Goal: Task Accomplishment & Management: Use online tool/utility

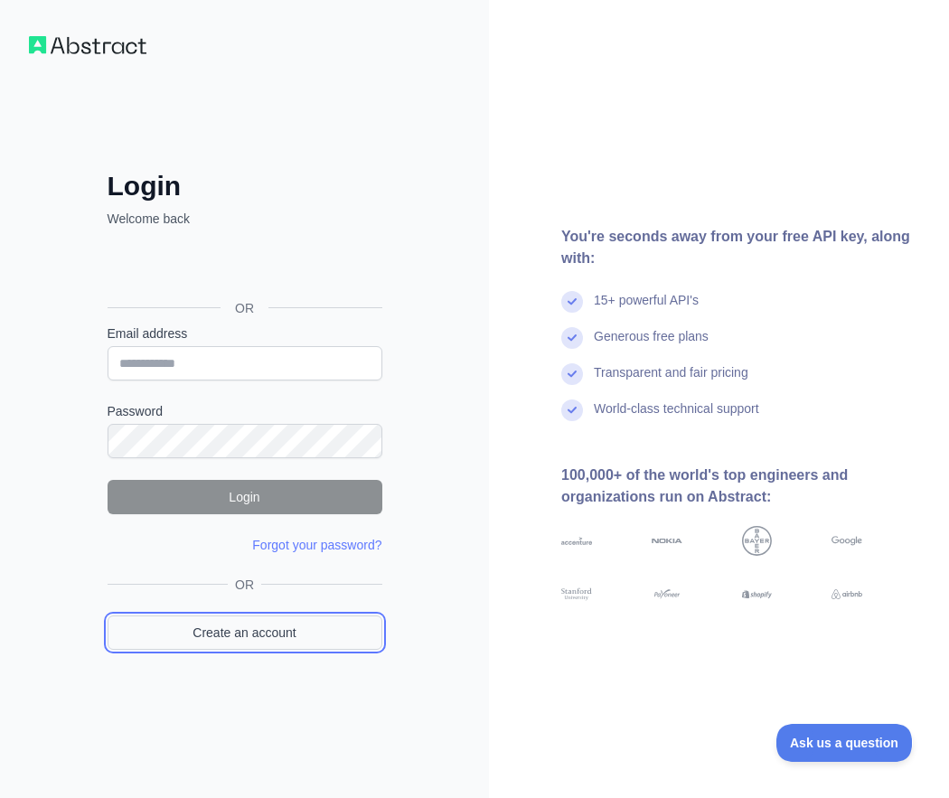
click at [195, 620] on link "Create an account" at bounding box center [245, 632] width 275 height 34
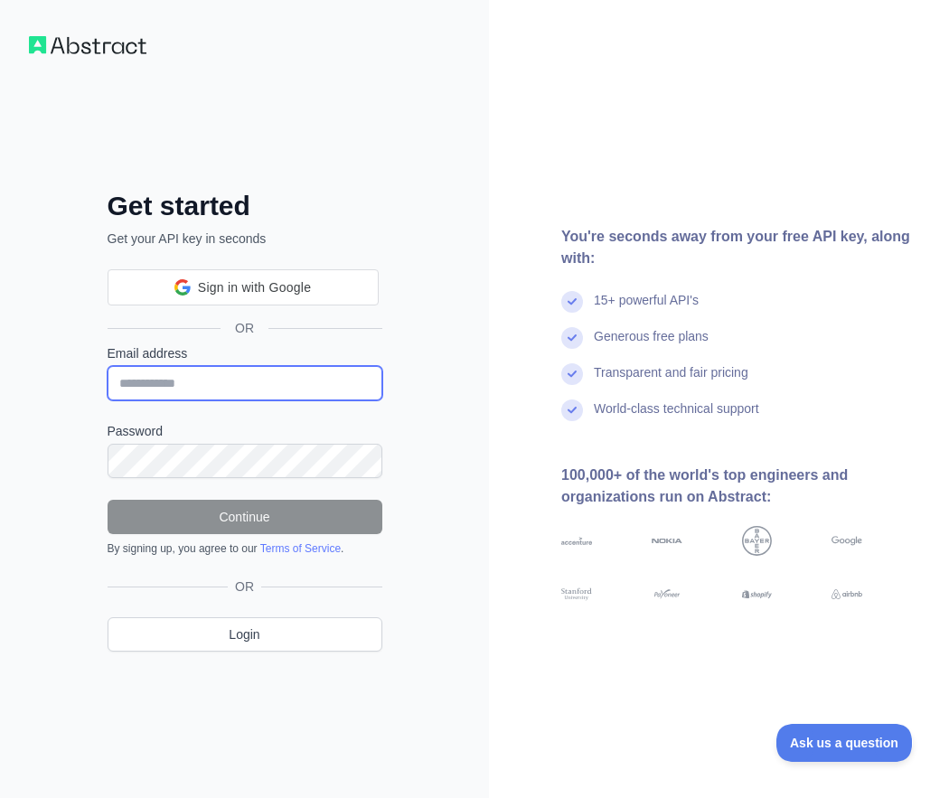
click at [198, 380] on input "Email address" at bounding box center [245, 383] width 275 height 34
paste input "**********"
type input "**********"
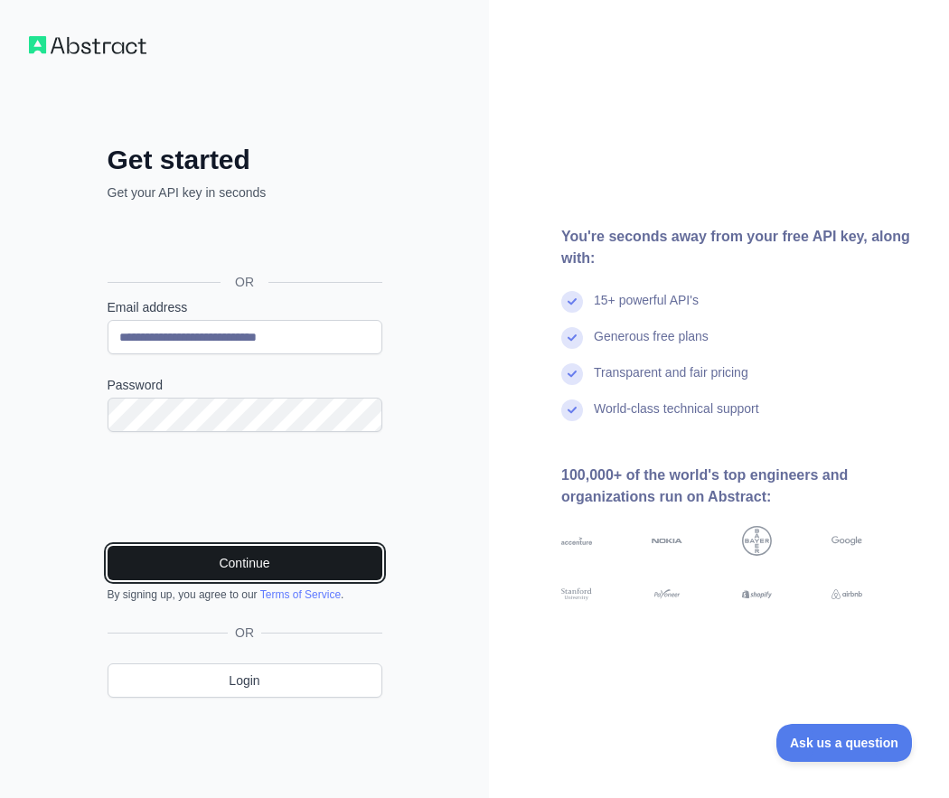
click at [306, 571] on button "Continue" at bounding box center [245, 563] width 275 height 34
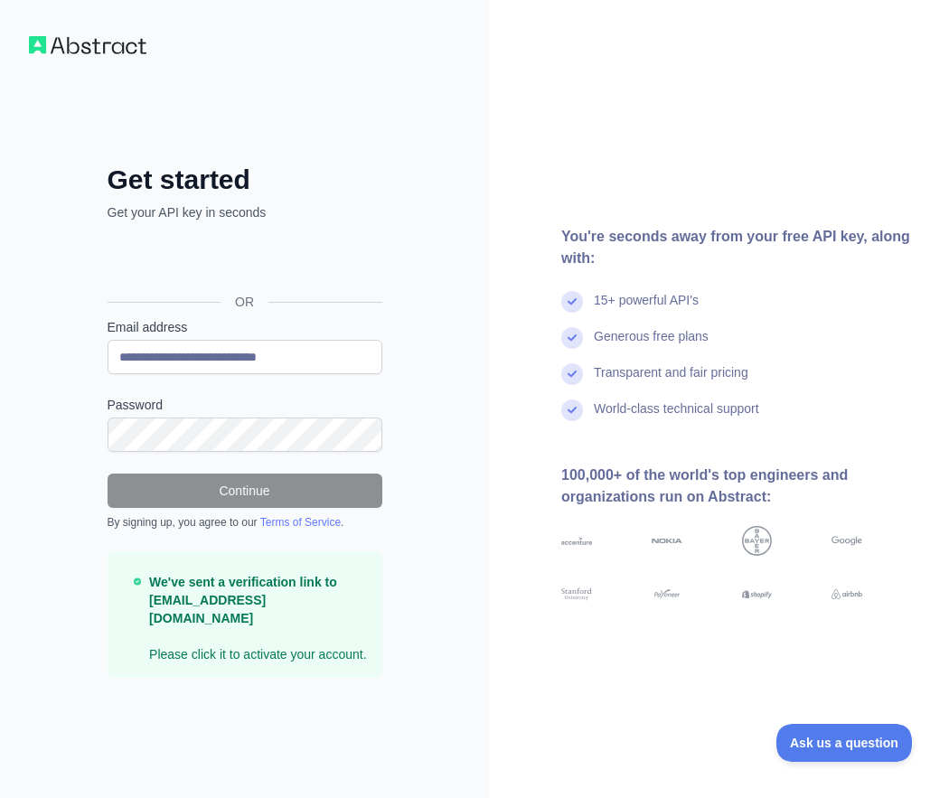
click at [825, 142] on div "You're seconds away from your free API key, along with: 15+ powerful API's Gene…" at bounding box center [719, 399] width 460 height 798
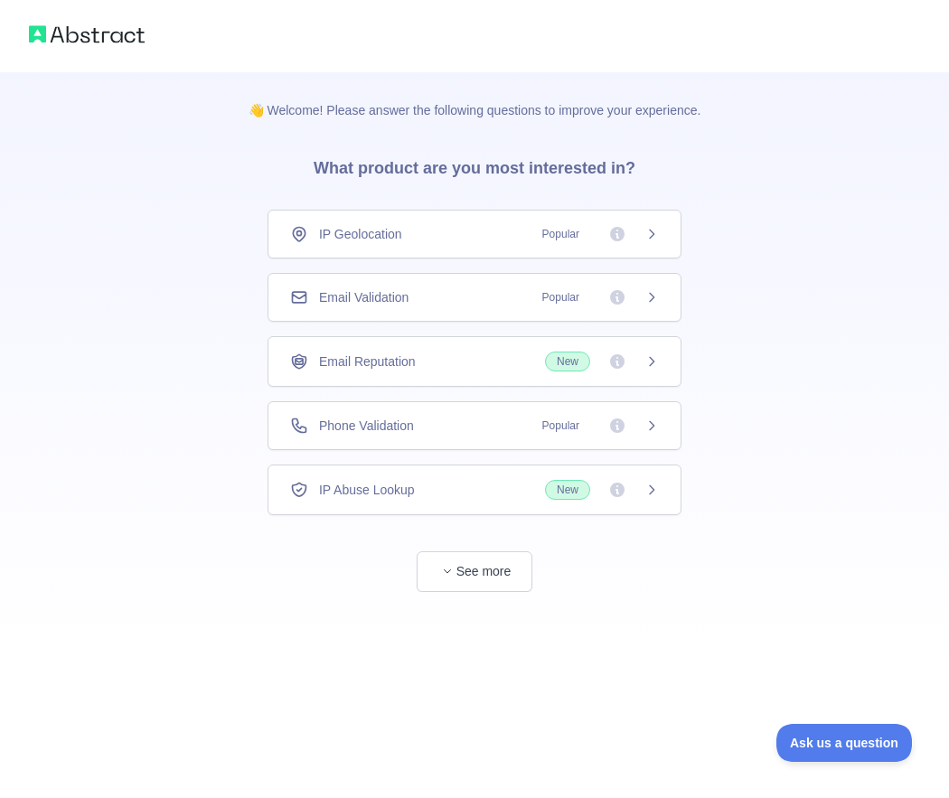
click at [372, 290] on span "Email Validation" at bounding box center [363, 297] width 89 height 18
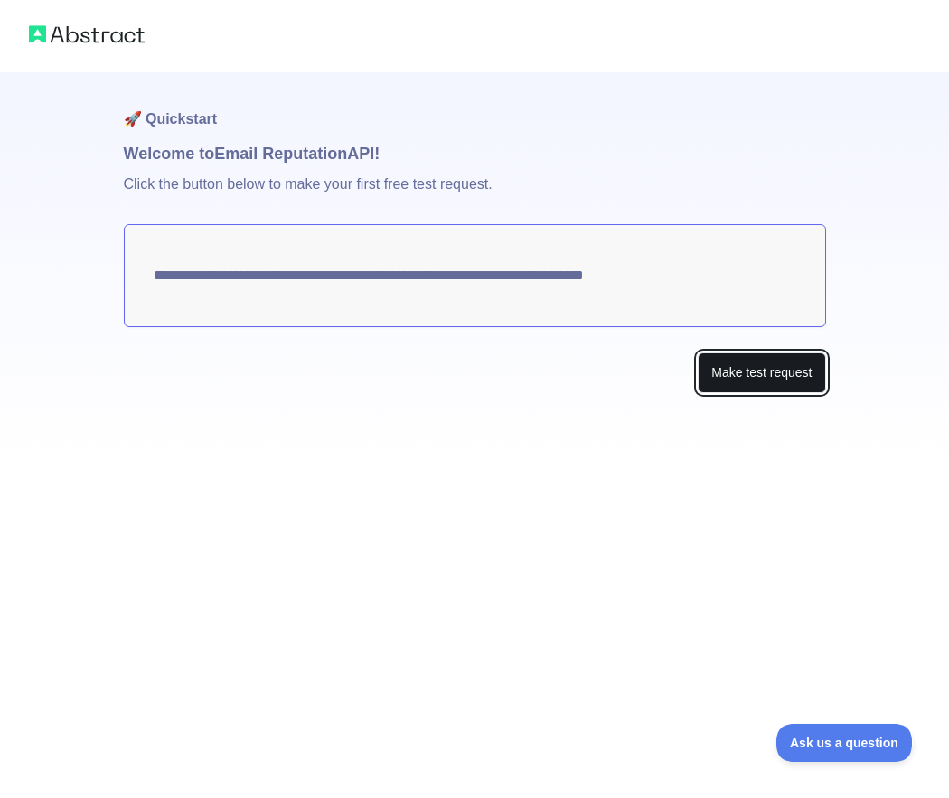
drag, startPoint x: 777, startPoint y: 369, endPoint x: 736, endPoint y: 366, distance: 40.8
click at [773, 368] on button "Make test request" at bounding box center [761, 372] width 127 height 41
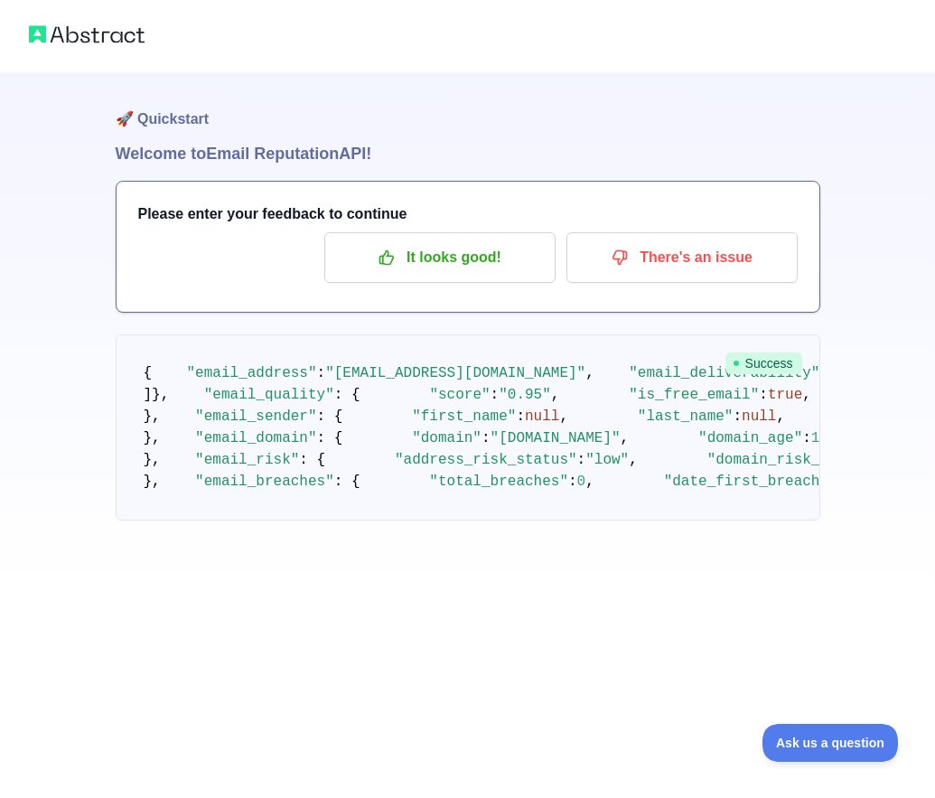
click at [490, 285] on div "Please enter your feedback to continue It looks good! There's an issue" at bounding box center [468, 247] width 703 height 130
click at [474, 277] on button "It looks good!" at bounding box center [439, 257] width 231 height 51
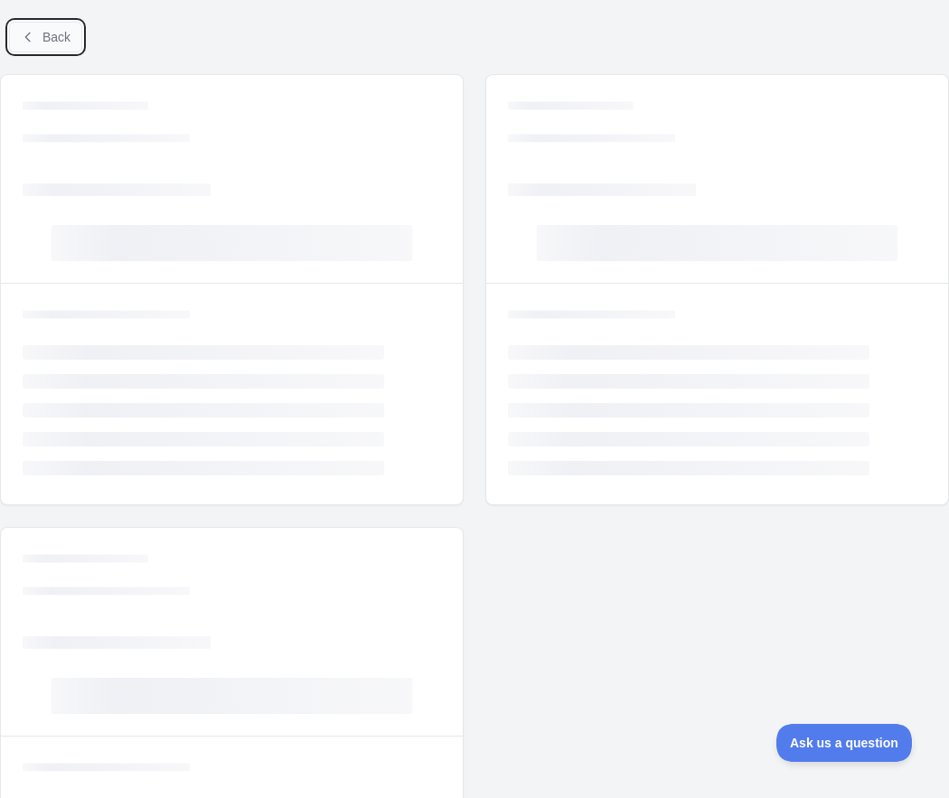
click at [40, 47] on button "Back" at bounding box center [45, 37] width 73 height 31
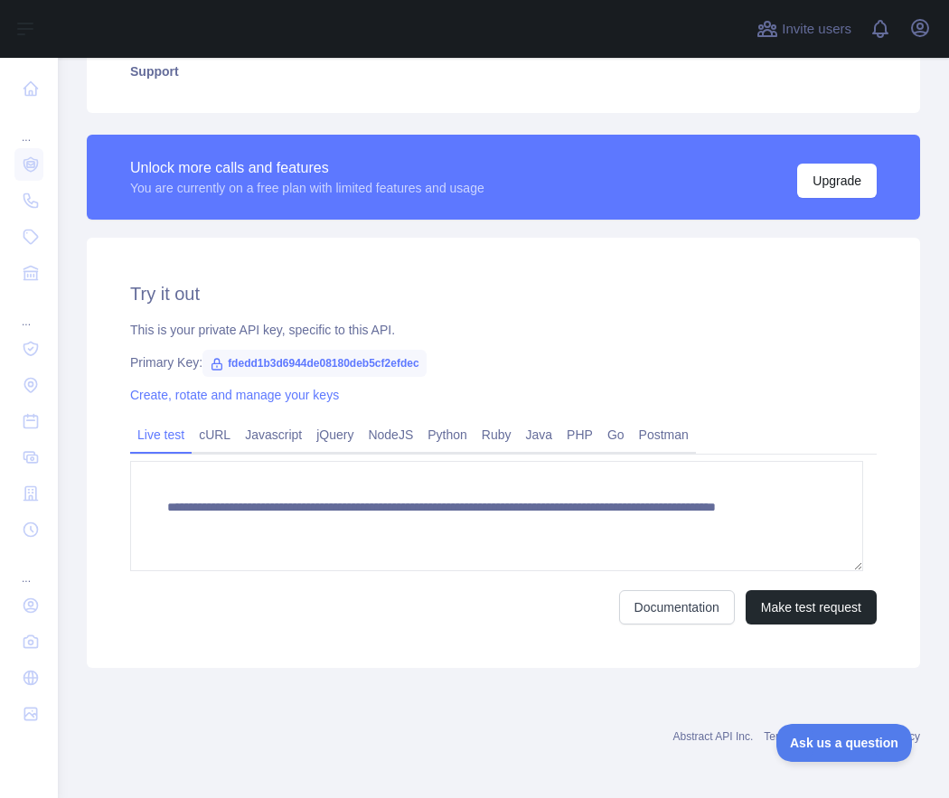
scroll to position [444, 0]
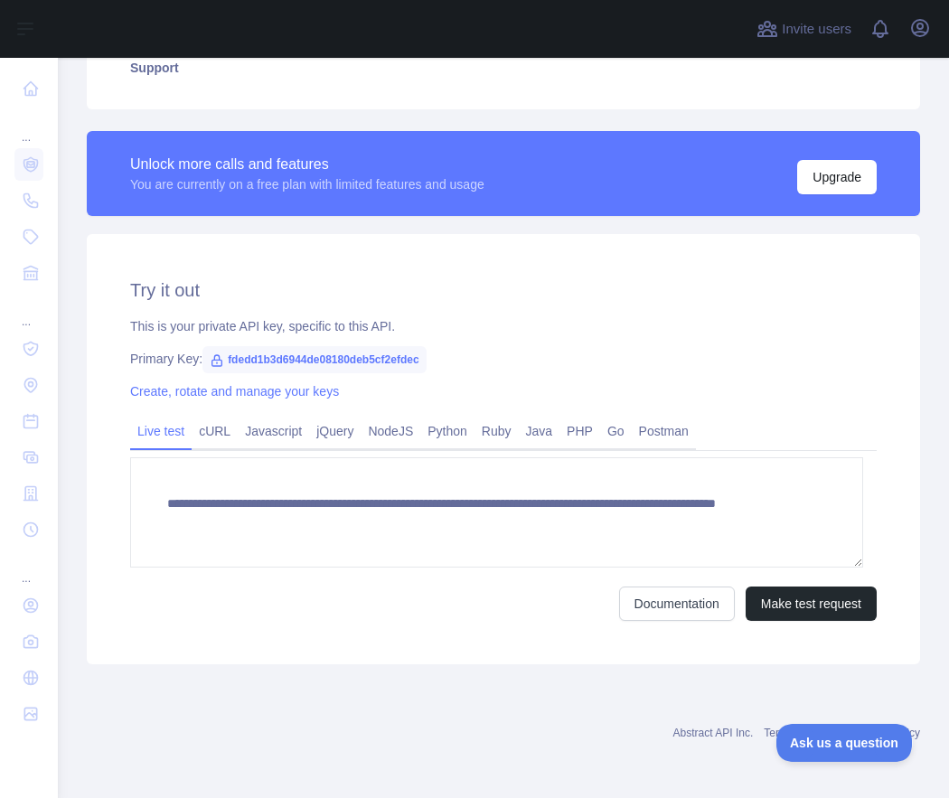
click at [317, 368] on span "fdedd1b3d6944de08180deb5cf2efdec" at bounding box center [313, 359] width 223 height 27
click at [317, 367] on span "fdedd1b3d6944de08180deb5cf2efdec" at bounding box center [313, 359] width 223 height 27
click at [321, 363] on span "fdedd1b3d6944de08180deb5cf2efdec" at bounding box center [313, 359] width 223 height 27
click at [320, 363] on span "fdedd1b3d6944de08180deb5cf2efdec" at bounding box center [313, 359] width 223 height 27
